Goal: Information Seeking & Learning: Learn about a topic

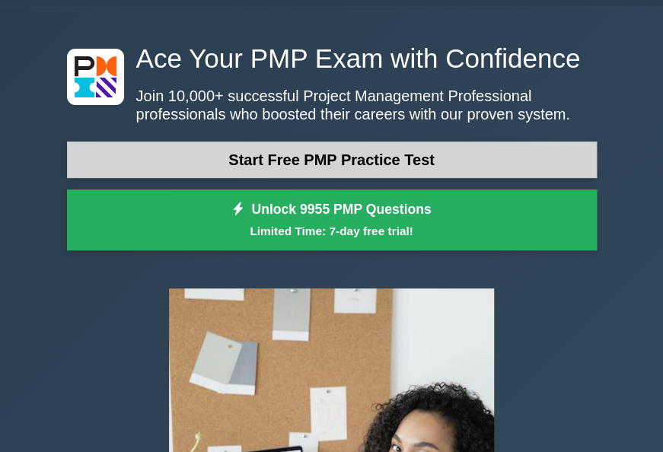
scroll to position [35, 0]
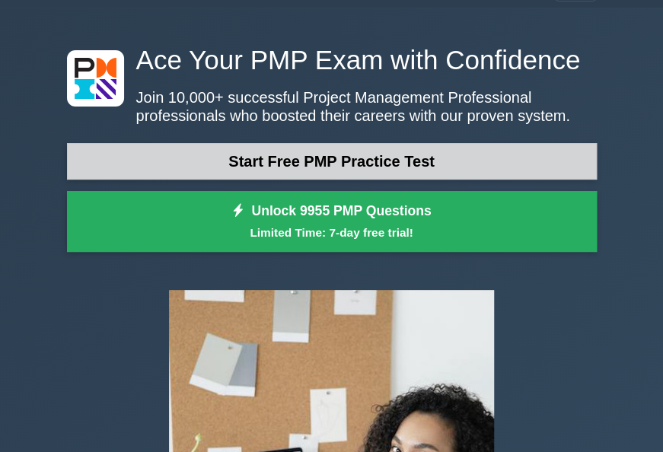
click at [365, 154] on link "Start Free PMP Practice Test" at bounding box center [332, 161] width 530 height 37
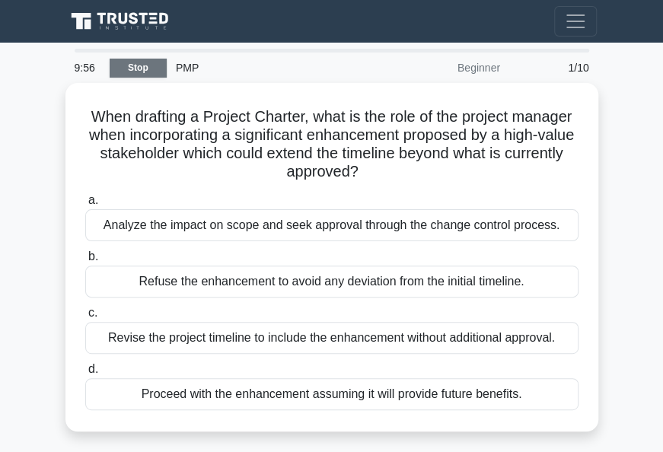
click at [132, 62] on link "Stop" at bounding box center [138, 68] width 57 height 19
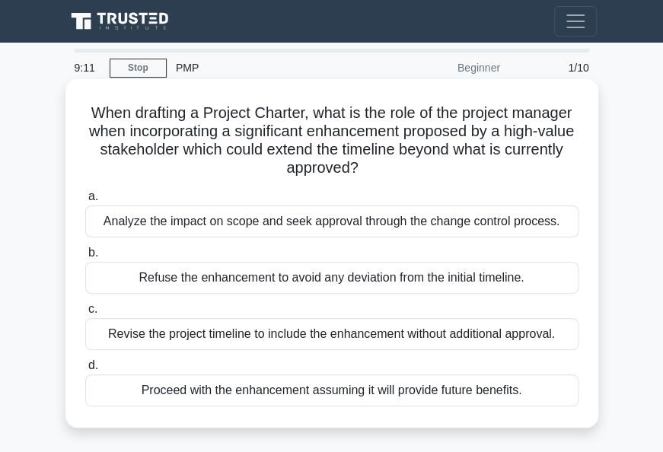
click at [337, 218] on div "Analyze the impact on scope and seek approval through the change control proces…" at bounding box center [331, 222] width 493 height 32
click at [85, 202] on input "a. Analyze the impact on scope and seek approval through the change control pro…" at bounding box center [85, 197] width 0 height 10
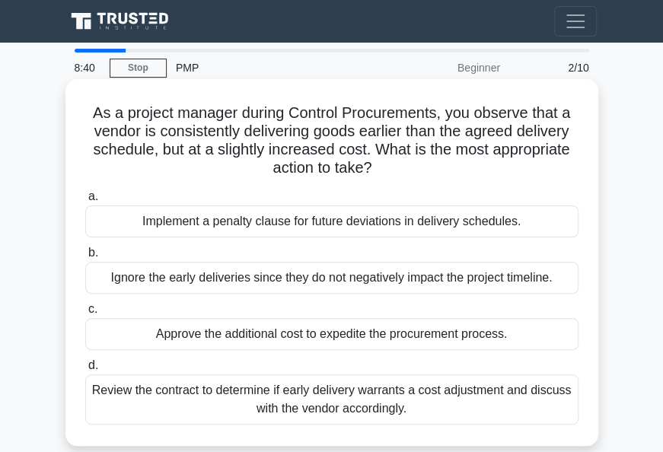
click at [304, 402] on div "Review the contract to determine if early delivery warrants a cost adjustment a…" at bounding box center [331, 400] width 493 height 50
click at [85, 371] on input "d. Review the contract to determine if early delivery warrants a cost adjustmen…" at bounding box center [85, 366] width 0 height 10
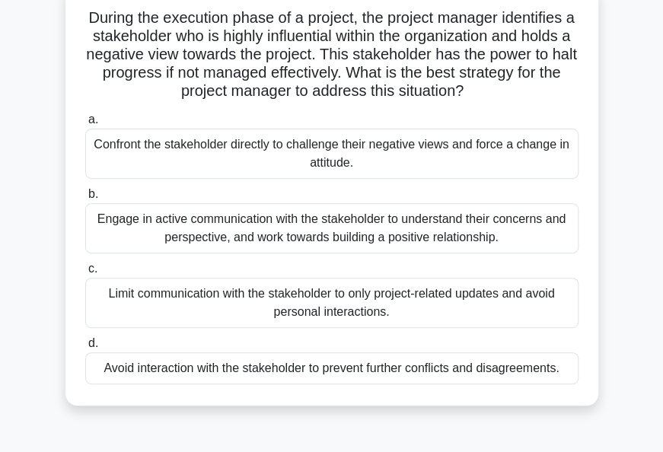
scroll to position [96, 0]
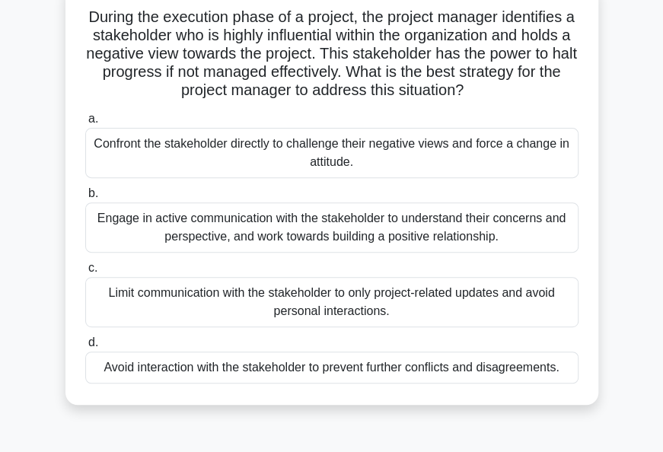
click at [406, 235] on div "Engage in active communication with the stakeholder to understand their concern…" at bounding box center [331, 228] width 493 height 50
click at [85, 199] on input "b. Engage in active communication with the stakeholder to understand their conc…" at bounding box center [85, 194] width 0 height 10
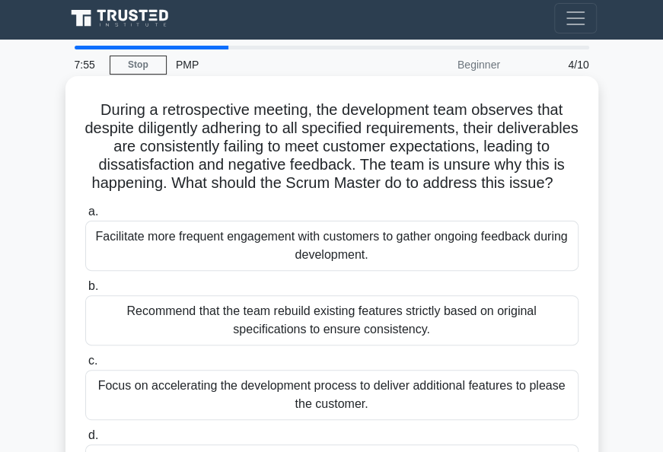
scroll to position [0, 0]
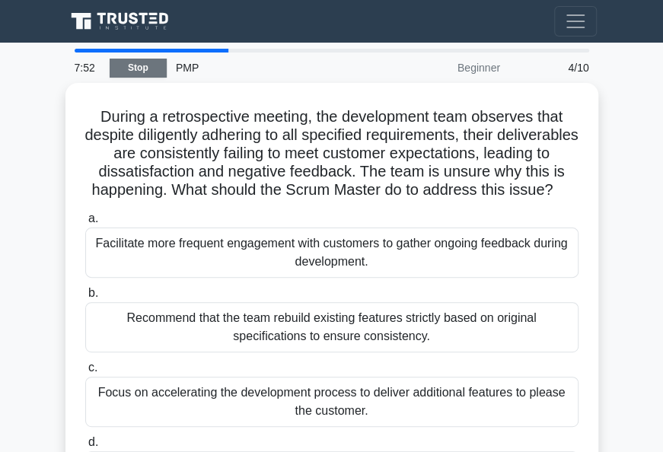
click at [142, 73] on link "Stop" at bounding box center [138, 68] width 57 height 19
click at [139, 72] on link "Stop" at bounding box center [138, 68] width 57 height 19
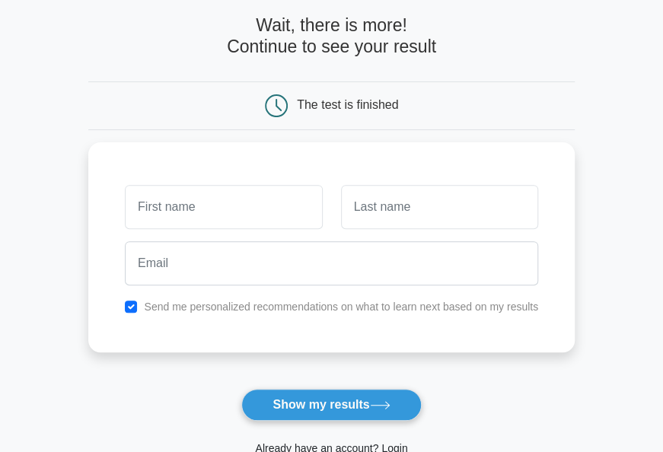
scroll to position [67, 0]
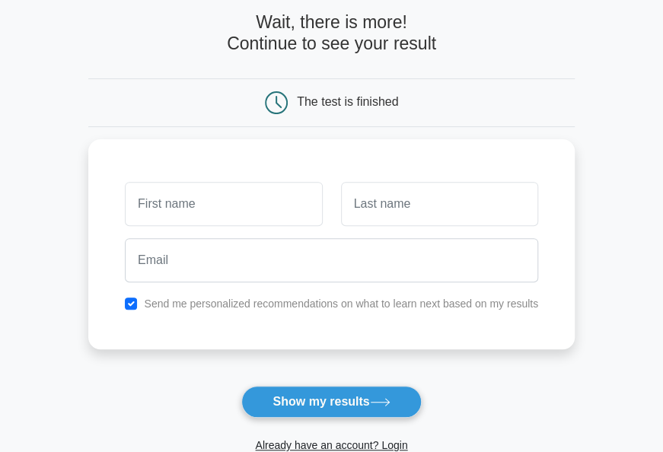
click at [372, 104] on div "The test is finished" at bounding box center [347, 101] width 101 height 13
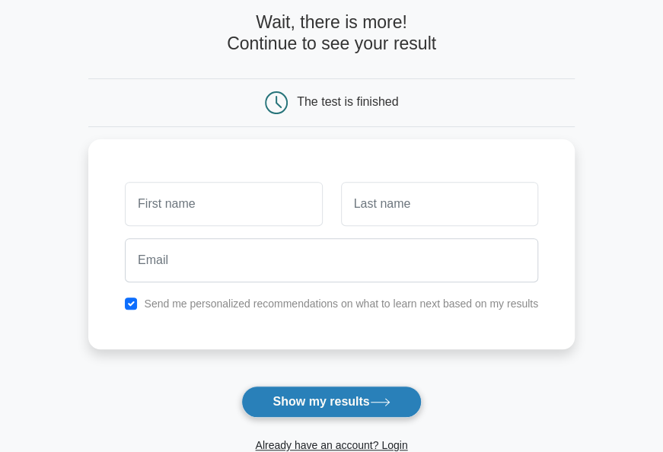
click at [313, 393] on button "Show my results" at bounding box center [331, 402] width 180 height 32
